Goal: Information Seeking & Learning: Learn about a topic

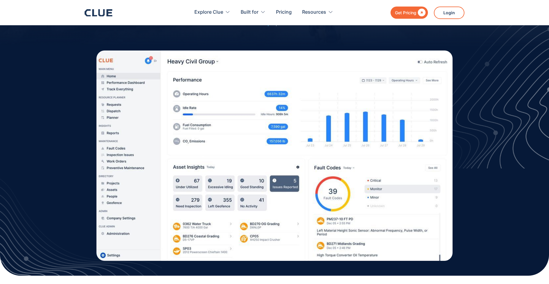
scroll to position [119, 0]
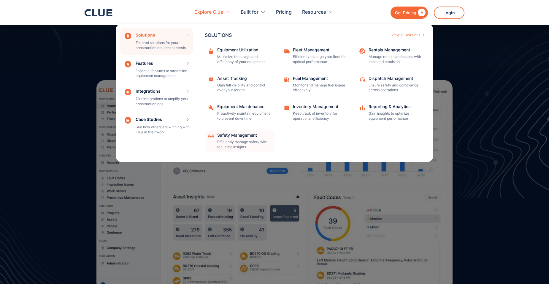
click at [243, 136] on div "Safety Management" at bounding box center [243, 135] width 53 height 4
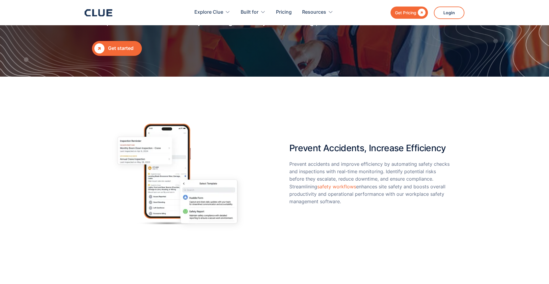
scroll to position [145, 0]
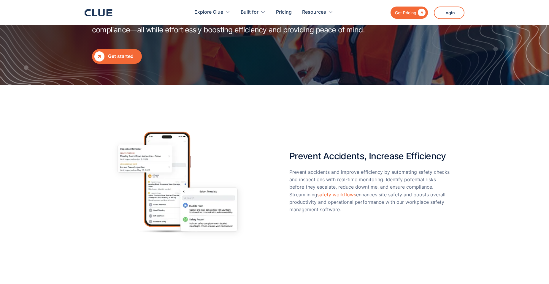
click at [343, 194] on link "safety workflows" at bounding box center [336, 194] width 39 height 6
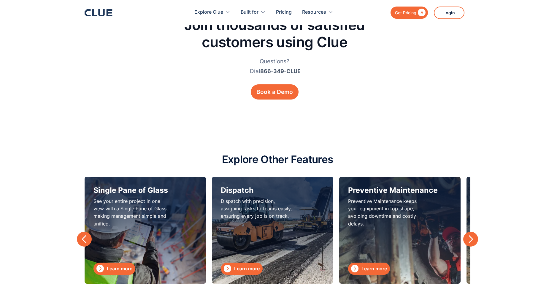
scroll to position [1692, 0]
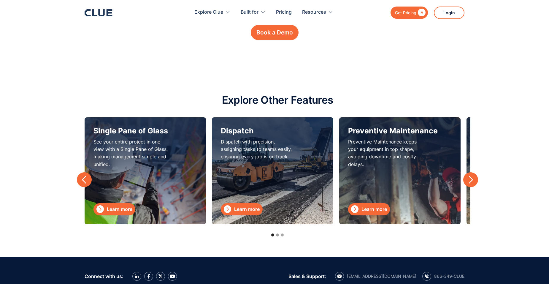
click at [469, 175] on div "next slide" at bounding box center [470, 179] width 9 height 9
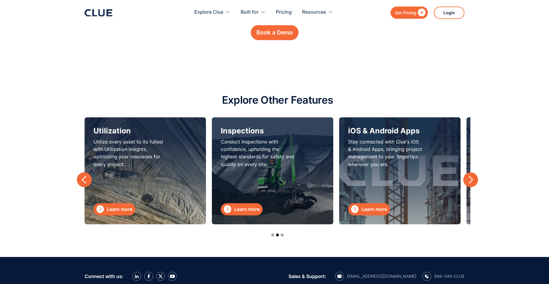
click at [469, 175] on div "next slide" at bounding box center [470, 179] width 9 height 9
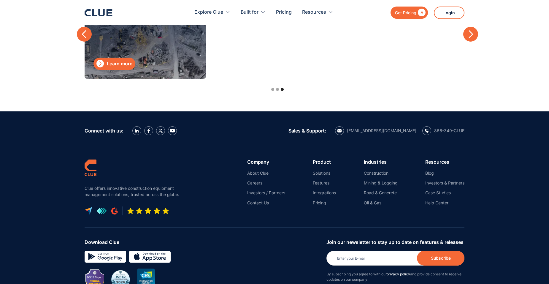
scroll to position [1840, 0]
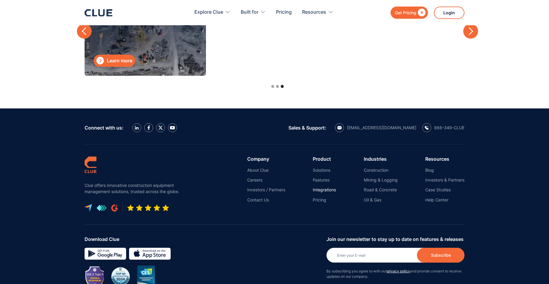
click at [325, 187] on link "Integrations" at bounding box center [324, 189] width 23 height 5
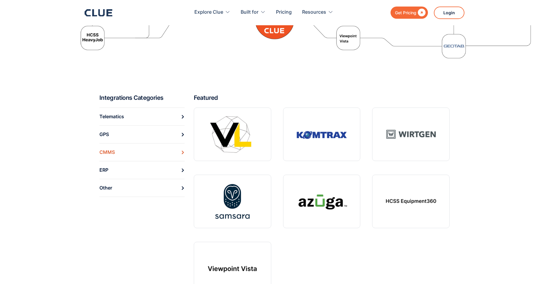
scroll to position [178, 0]
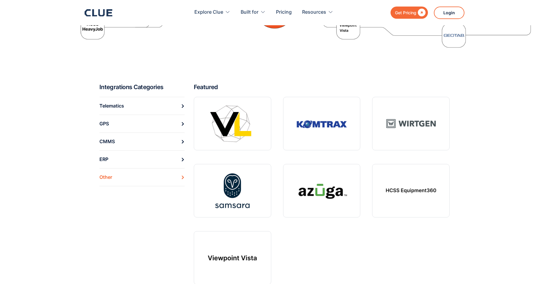
click at [184, 178] on icon at bounding box center [183, 177] width 4 height 4
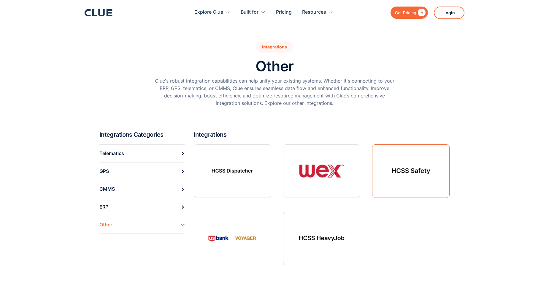
click at [405, 166] on link at bounding box center [410, 170] width 77 height 53
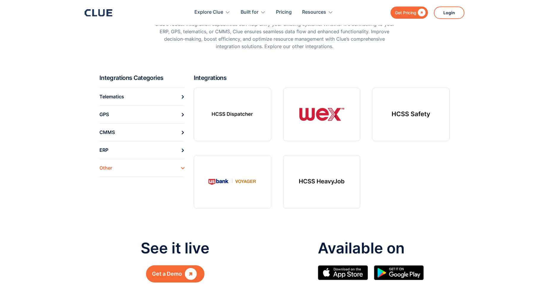
scroll to position [59, 0]
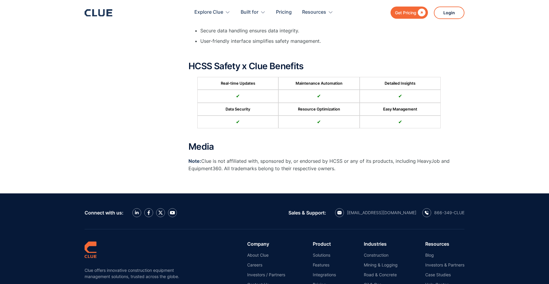
scroll to position [267, 0]
